Goal: Find specific page/section: Find specific page/section

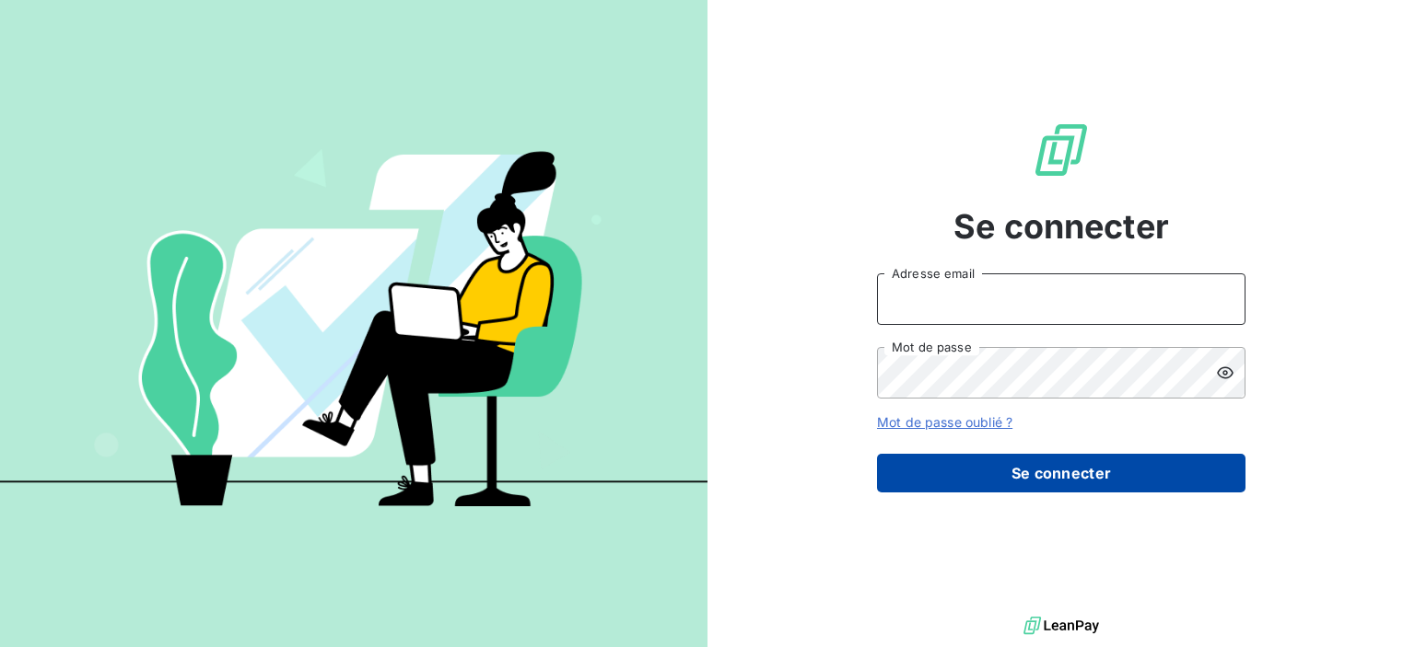
type input "[PERSON_NAME][EMAIL_ADDRESS][PERSON_NAME][DOMAIN_NAME]"
click at [973, 467] on button "Se connecter" at bounding box center [1061, 473] width 368 height 39
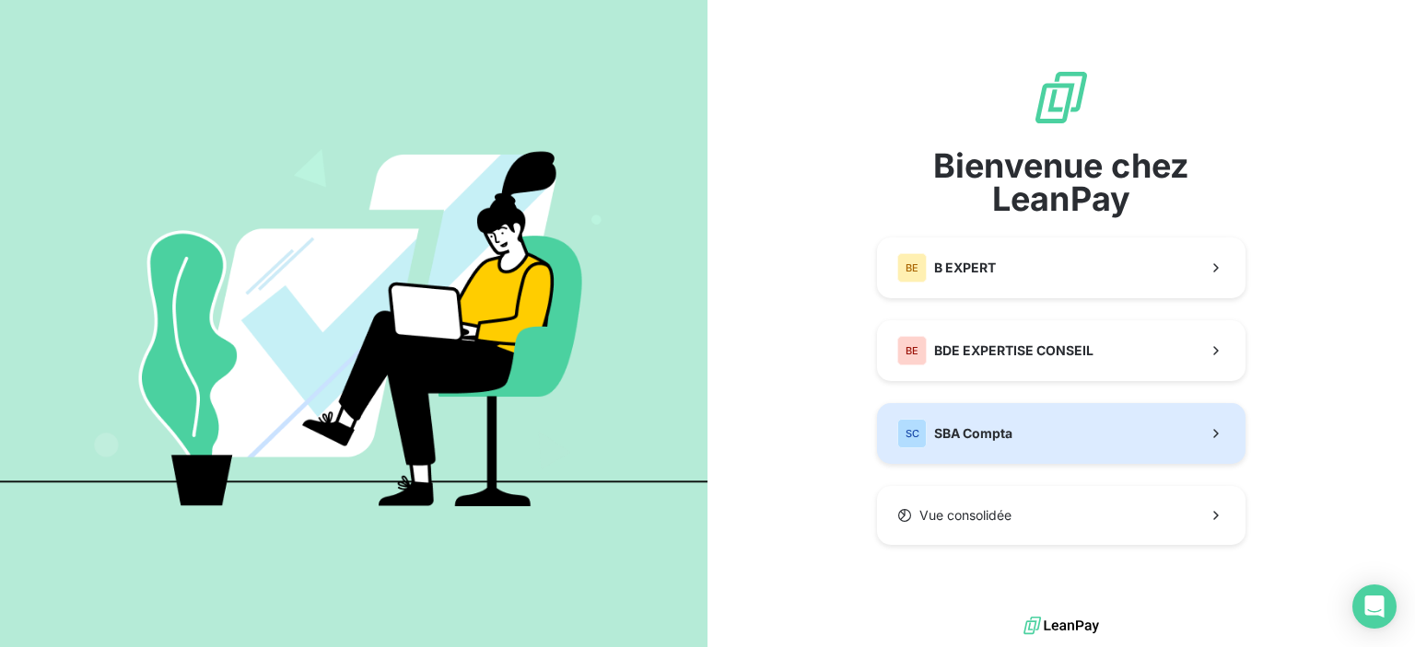
click at [1028, 420] on button "SC SBA Compta" at bounding box center [1061, 433] width 368 height 61
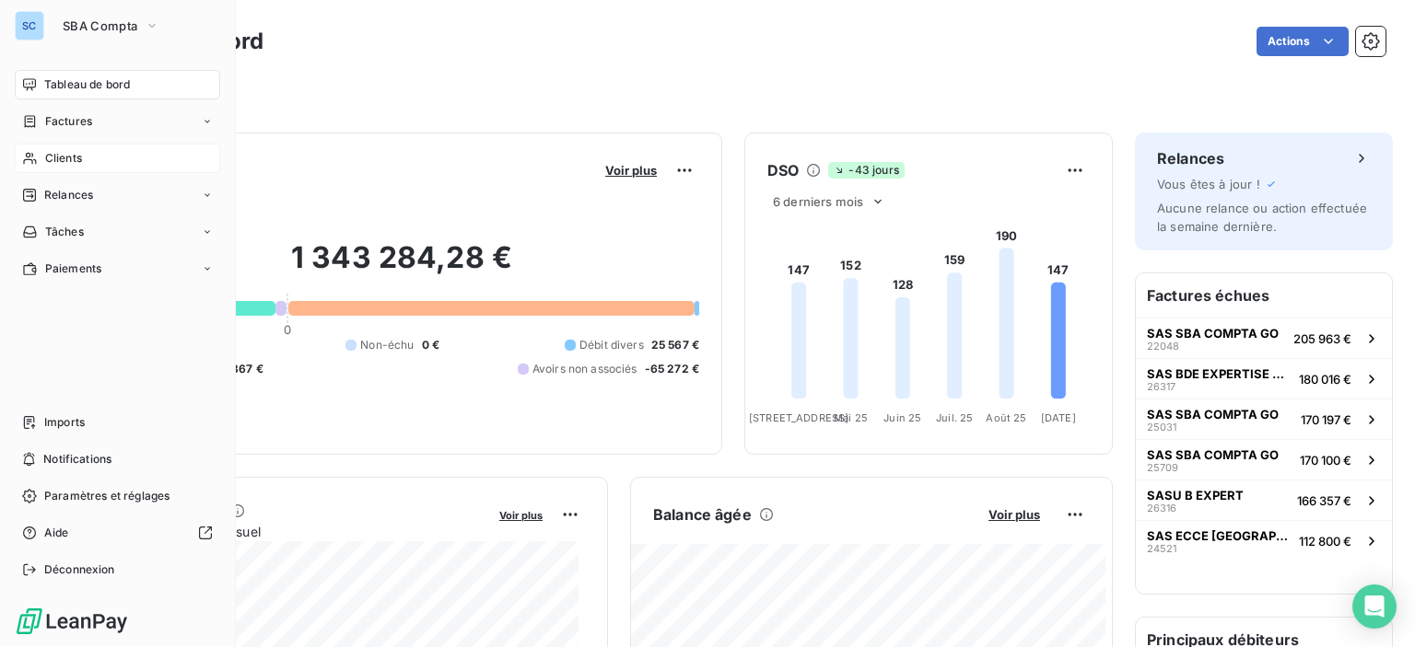
click at [30, 156] on icon at bounding box center [30, 158] width 16 height 15
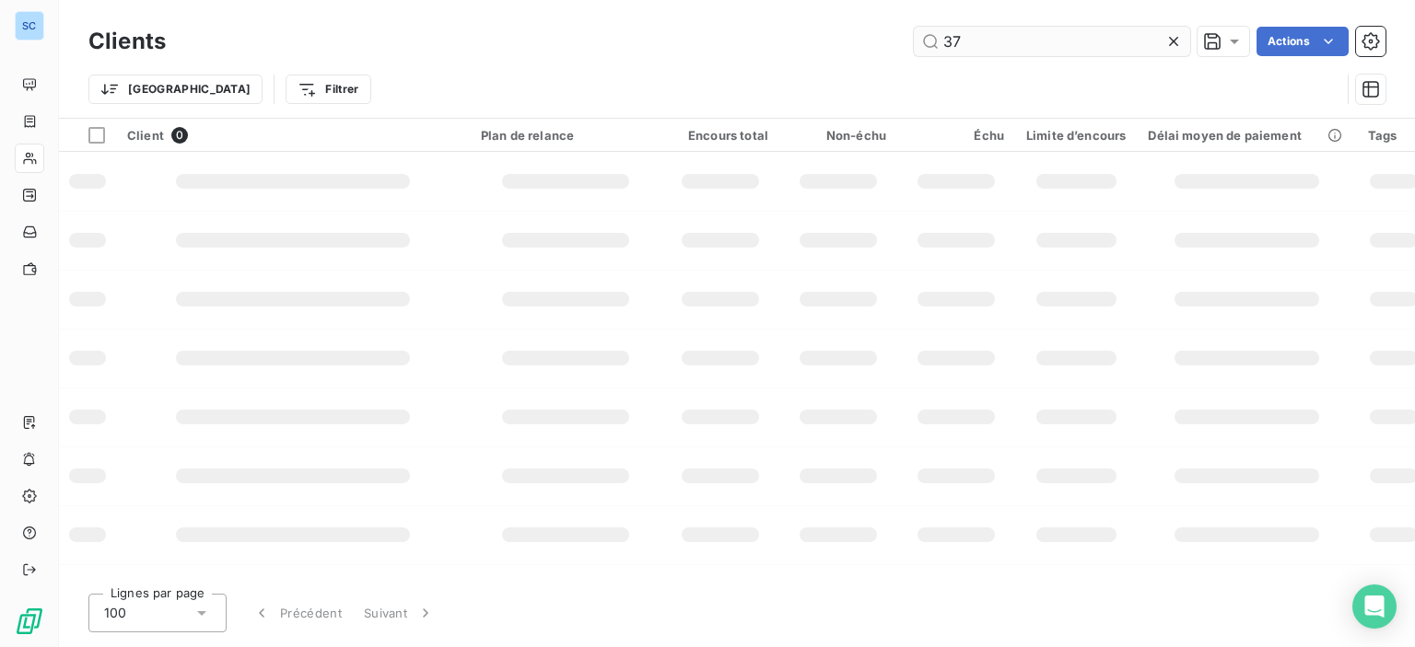
type input "3"
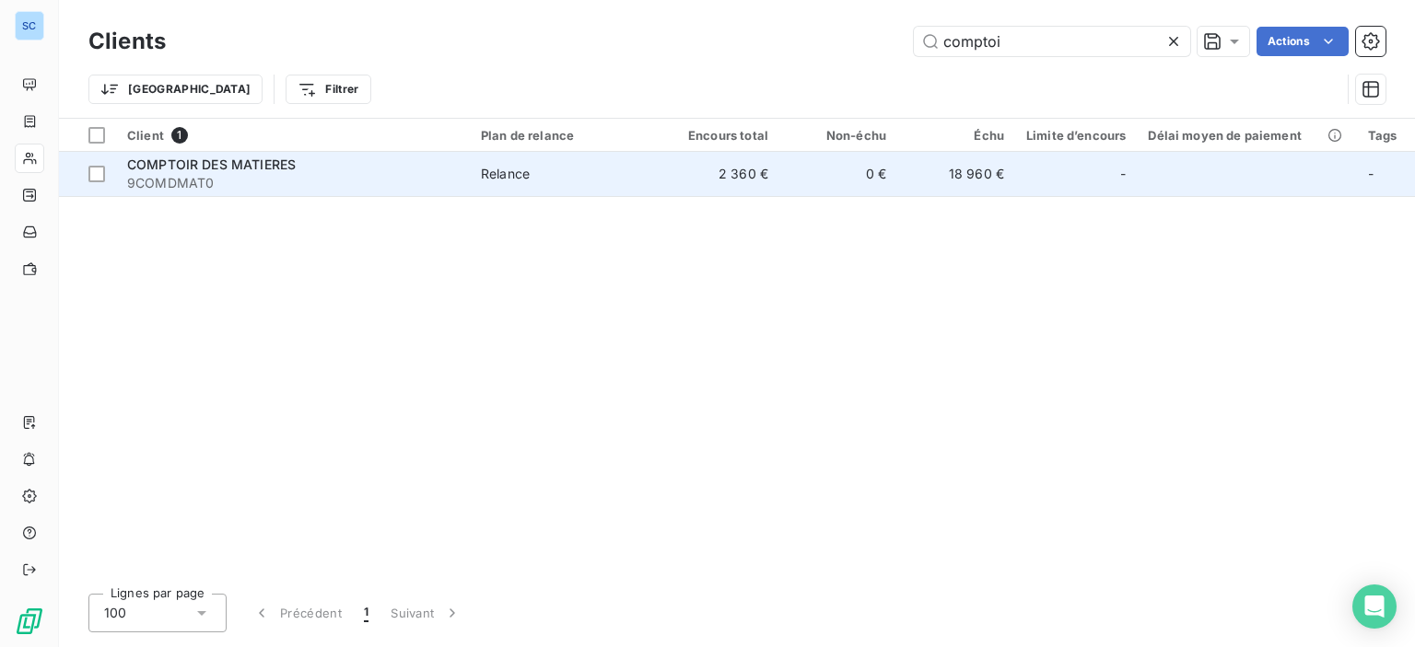
type input "comptoi"
click at [659, 173] on td "Relance" at bounding box center [566, 174] width 192 height 44
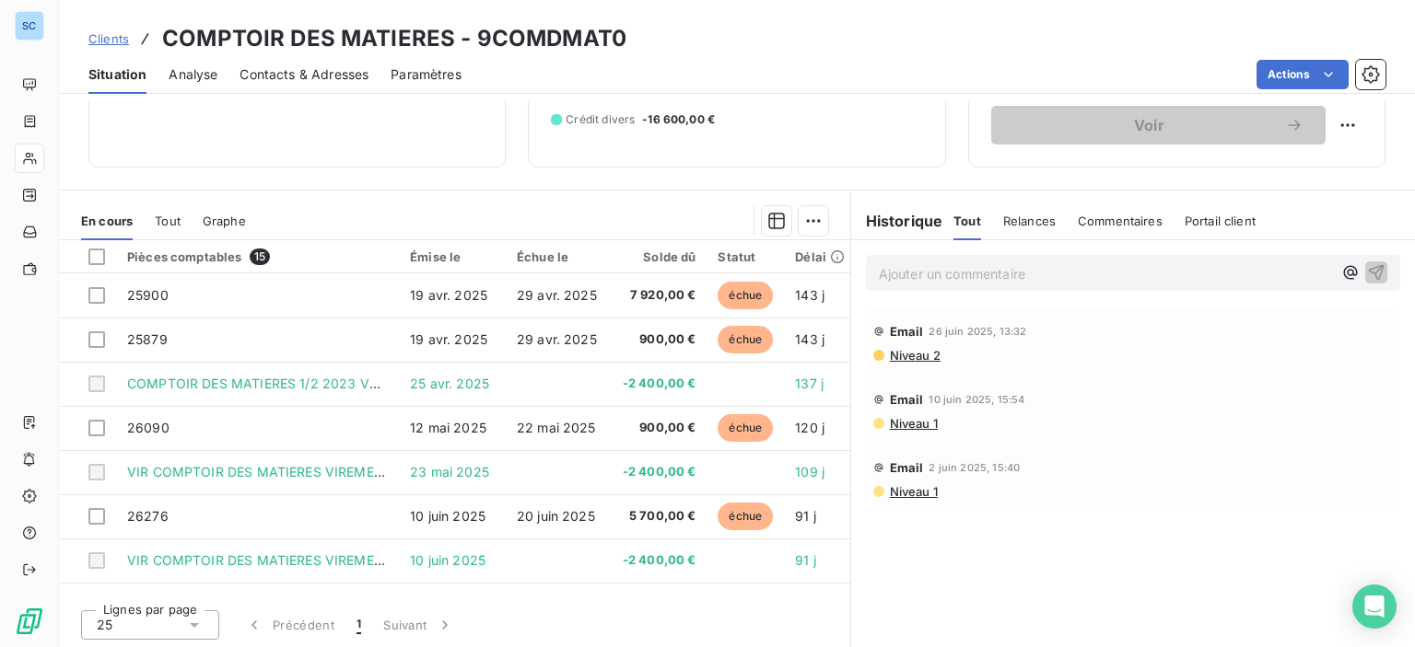
scroll to position [186, 0]
